Goal: Check status: Check status

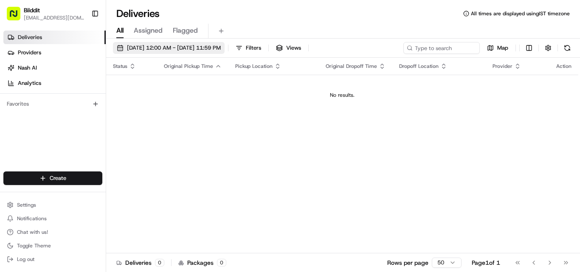
click at [204, 45] on span "[DATE] 12:00 AM - [DATE] 11:59 PM" at bounding box center [174, 48] width 94 height 8
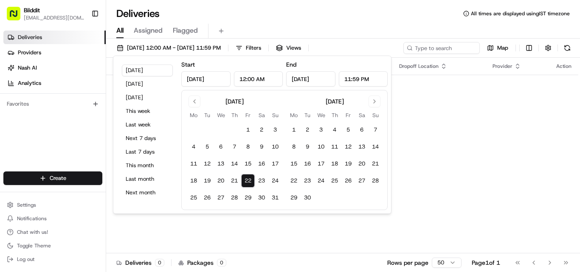
click at [248, 129] on button "1" at bounding box center [248, 130] width 14 height 14
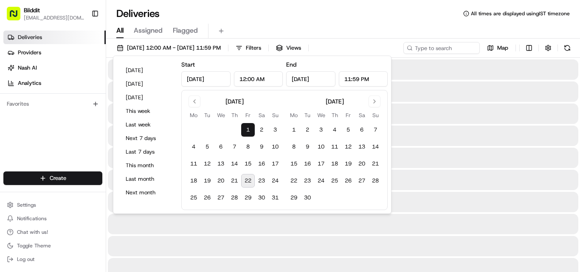
type input "[DATE]"
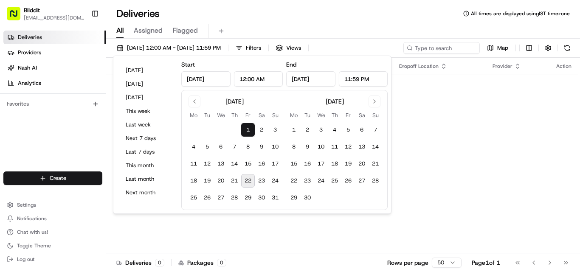
click at [252, 178] on button "22" at bounding box center [248, 181] width 14 height 14
type input "[DATE]"
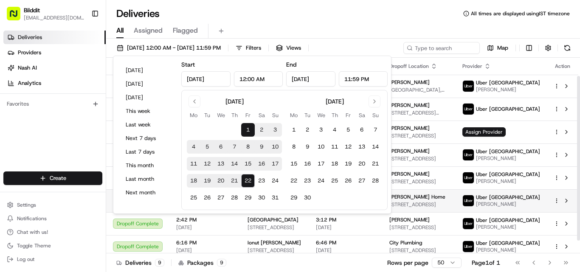
scroll to position [37, 0]
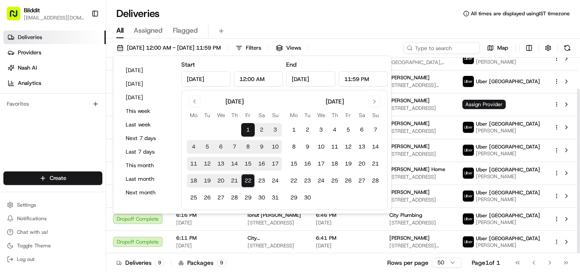
click at [366, 22] on div "All Assigned Flagged" at bounding box center [343, 29] width 474 height 18
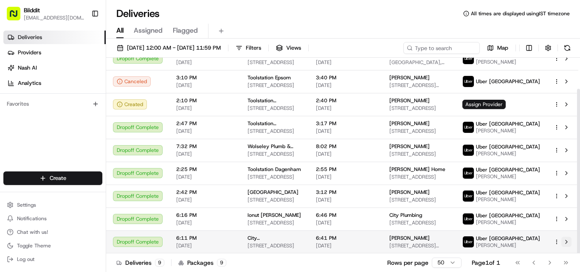
click at [567, 244] on button at bounding box center [566, 242] width 10 height 10
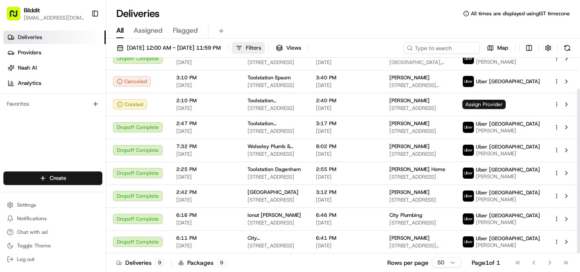
click at [261, 45] on span "Filters" at bounding box center [253, 48] width 15 height 8
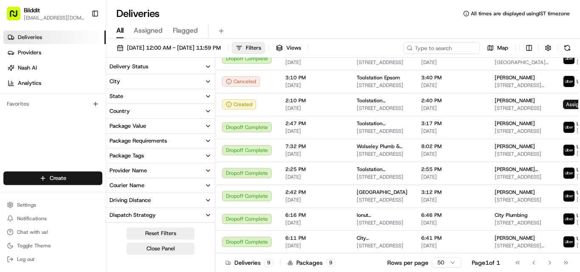
click at [325, 31] on div "All Assigned Flagged" at bounding box center [343, 31] width 474 height 15
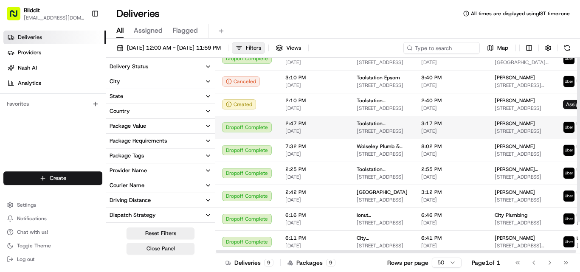
scroll to position [0, 0]
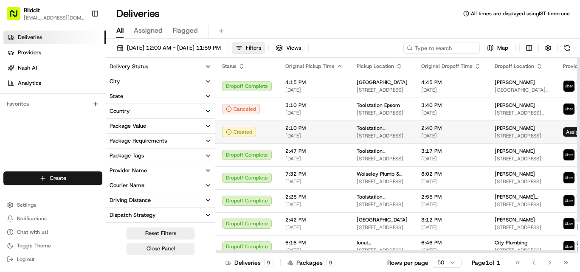
click at [536, 136] on td "[PERSON_NAME] [STREET_ADDRESS][PERSON_NAME]" at bounding box center [522, 132] width 68 height 23
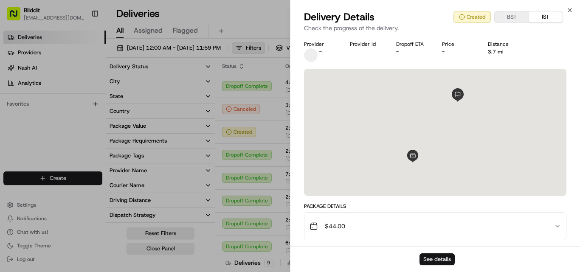
click at [426, 262] on button "See details" at bounding box center [436, 259] width 35 height 12
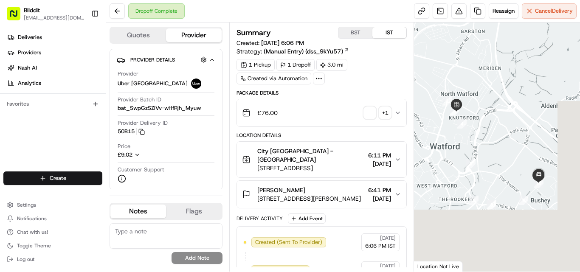
click at [399, 114] on icon "button" at bounding box center [397, 113] width 7 height 7
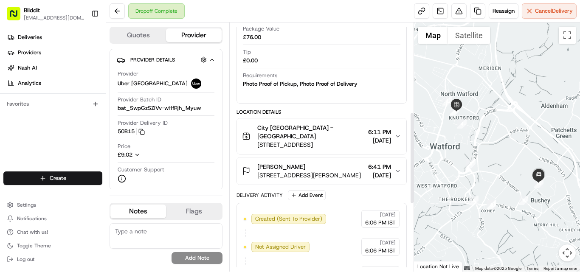
scroll to position [255, 0]
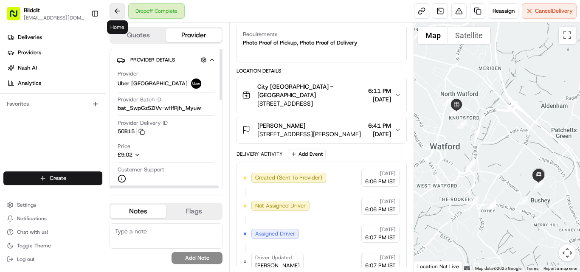
click at [113, 5] on button at bounding box center [117, 10] width 15 height 15
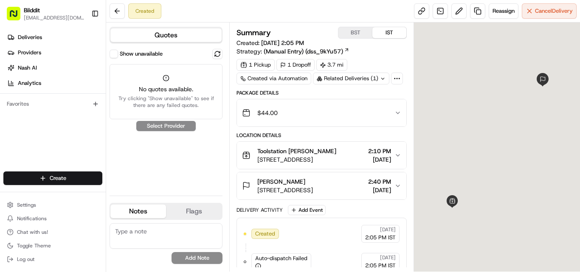
click at [396, 115] on icon "button" at bounding box center [397, 113] width 7 height 7
